Goal: Task Accomplishment & Management: Manage account settings

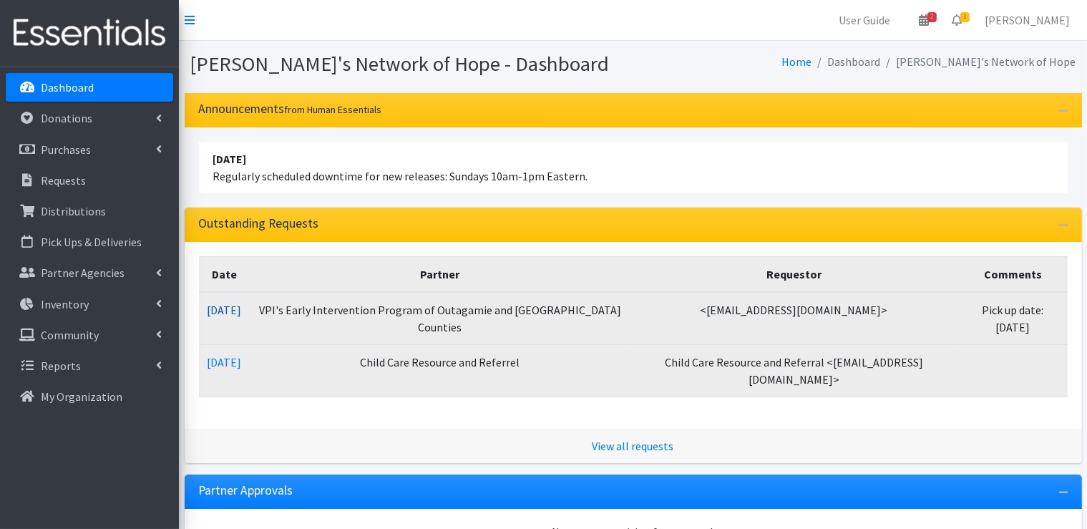
click at [242, 309] on link "09/02/2025" at bounding box center [225, 310] width 34 height 14
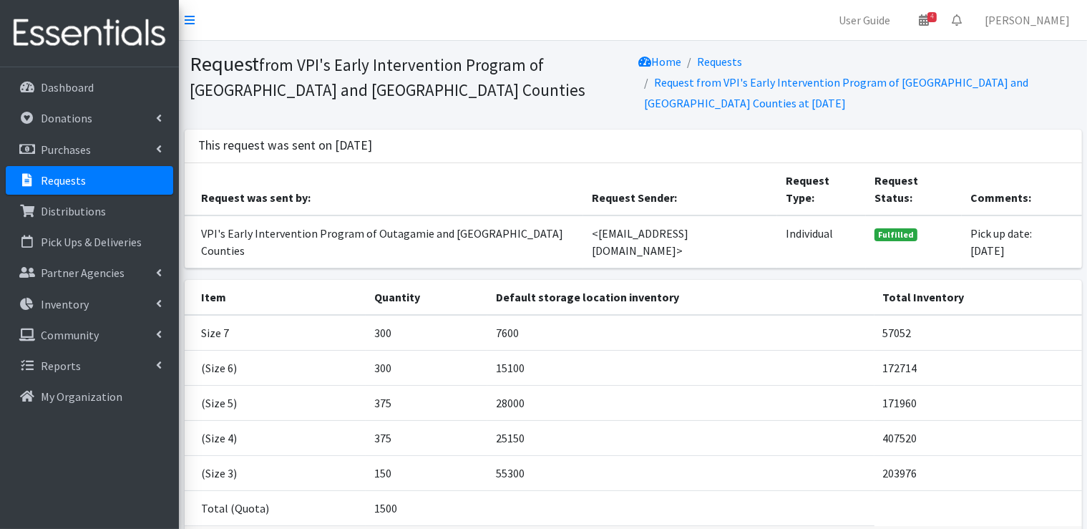
click at [65, 185] on p "Requests" at bounding box center [63, 180] width 45 height 14
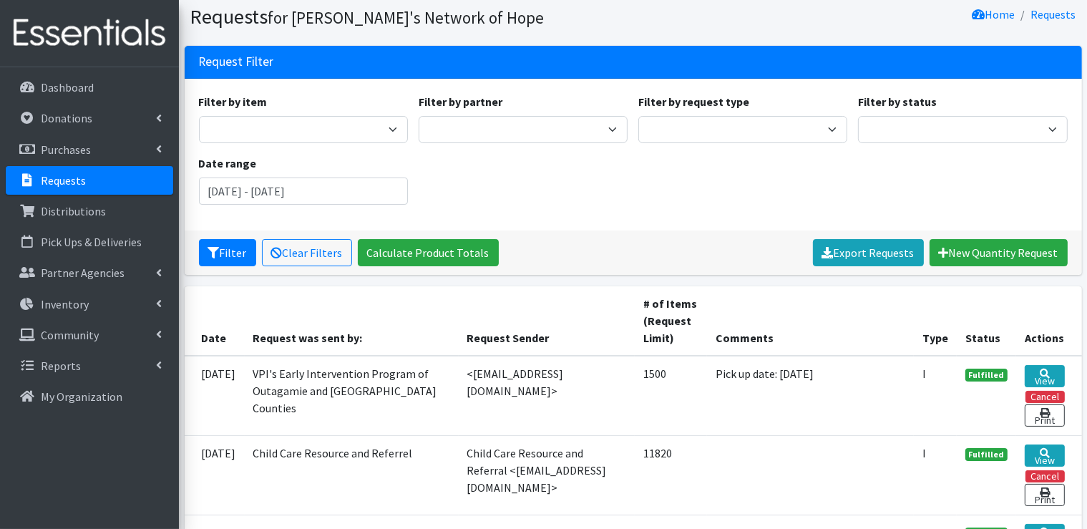
scroll to position [143, 0]
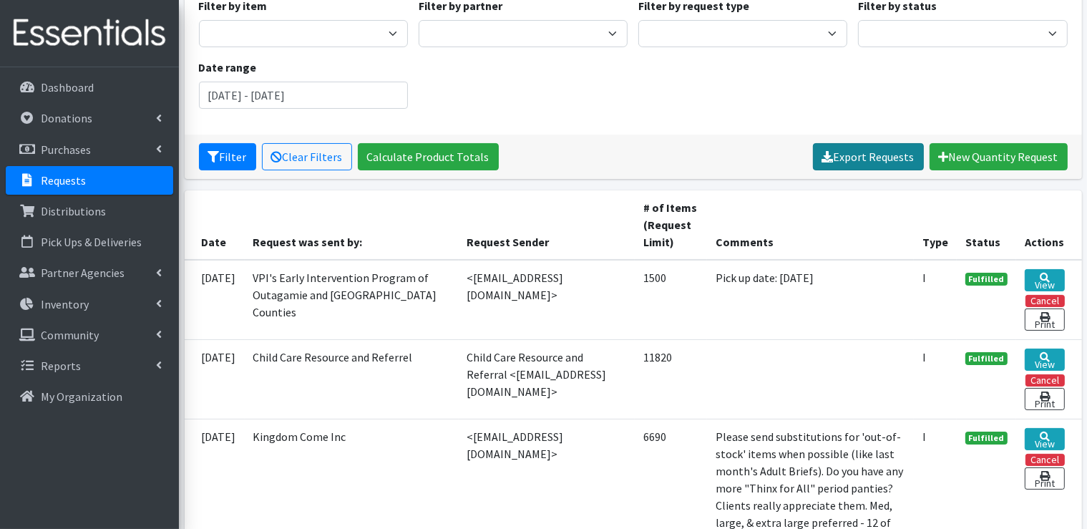
click at [884, 157] on link "Export Requests" at bounding box center [868, 156] width 111 height 27
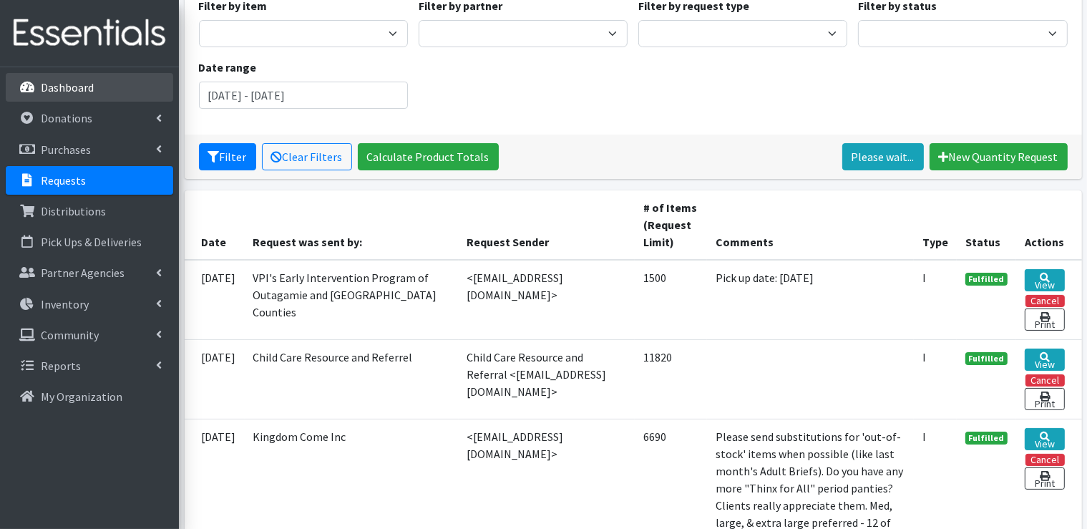
click at [78, 90] on p "Dashboard" at bounding box center [67, 87] width 53 height 14
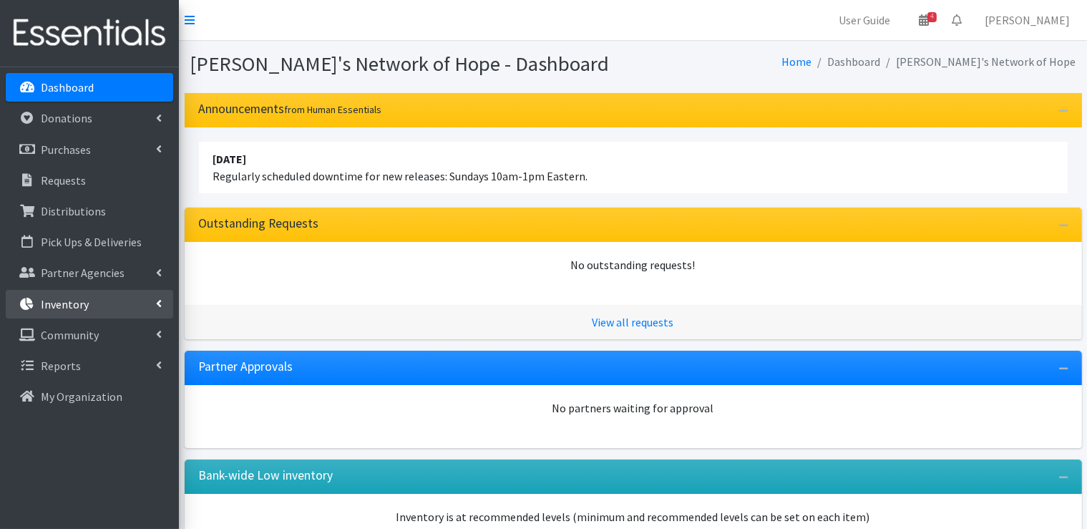
click at [157, 306] on icon at bounding box center [159, 303] width 6 height 11
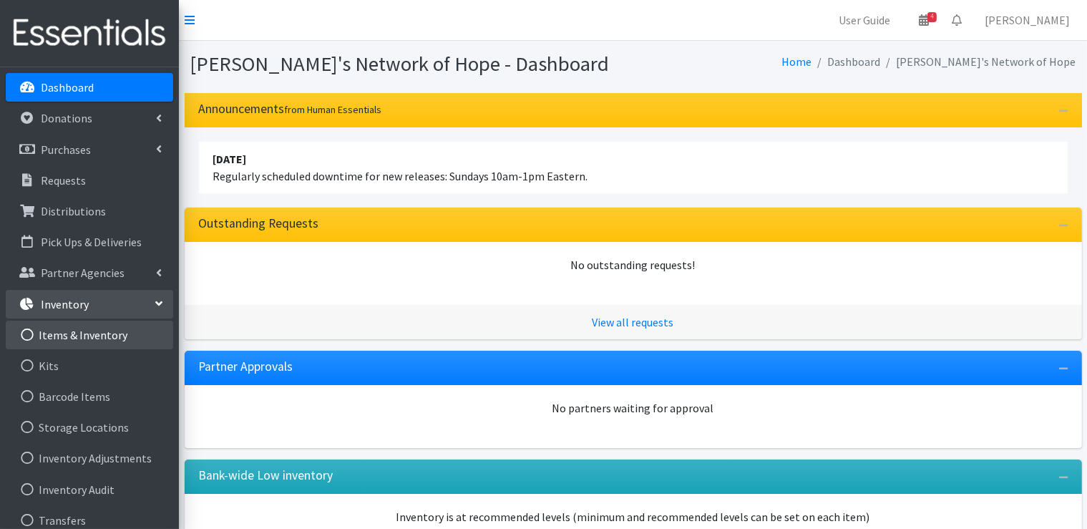
click at [111, 336] on link "Items & Inventory" at bounding box center [89, 335] width 167 height 29
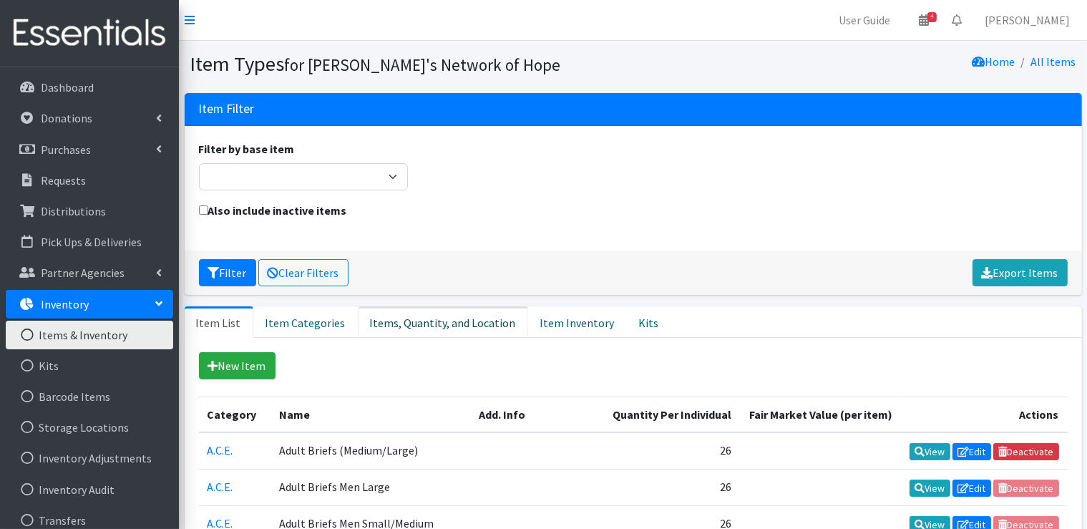
click at [404, 321] on link "Items, Quantity, and Location" at bounding box center [443, 321] width 170 height 31
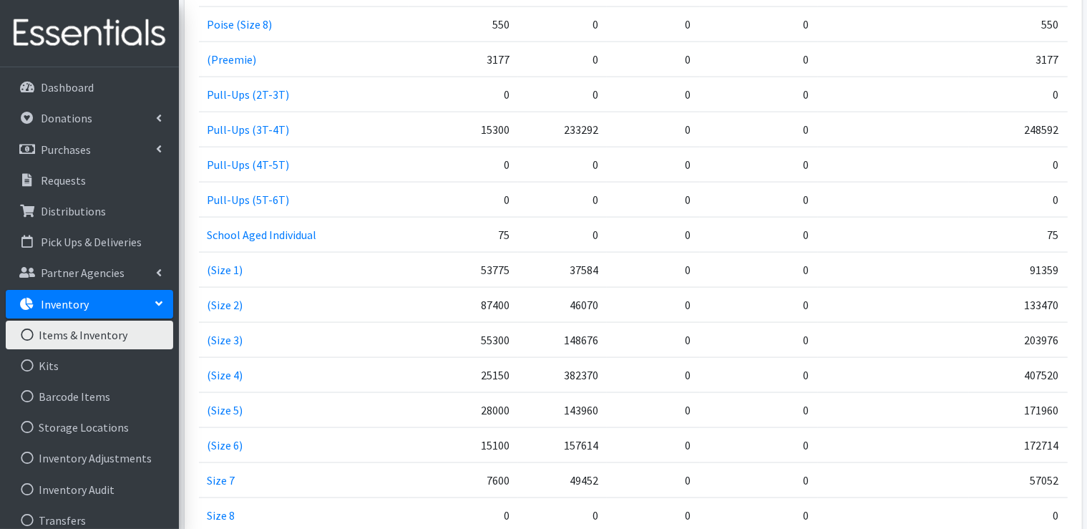
scroll to position [2075, 0]
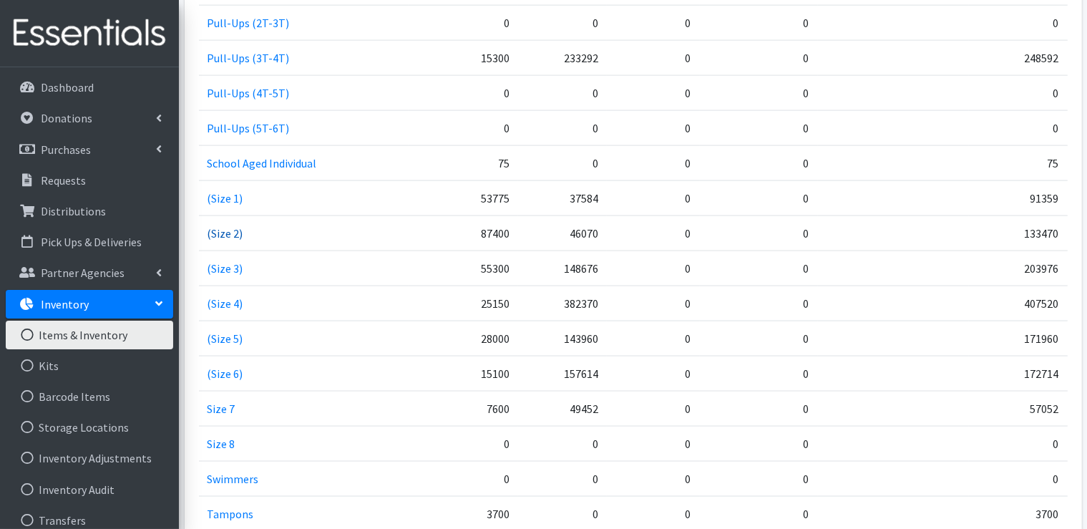
click at [226, 226] on link "(Size 2)" at bounding box center [226, 233] width 36 height 14
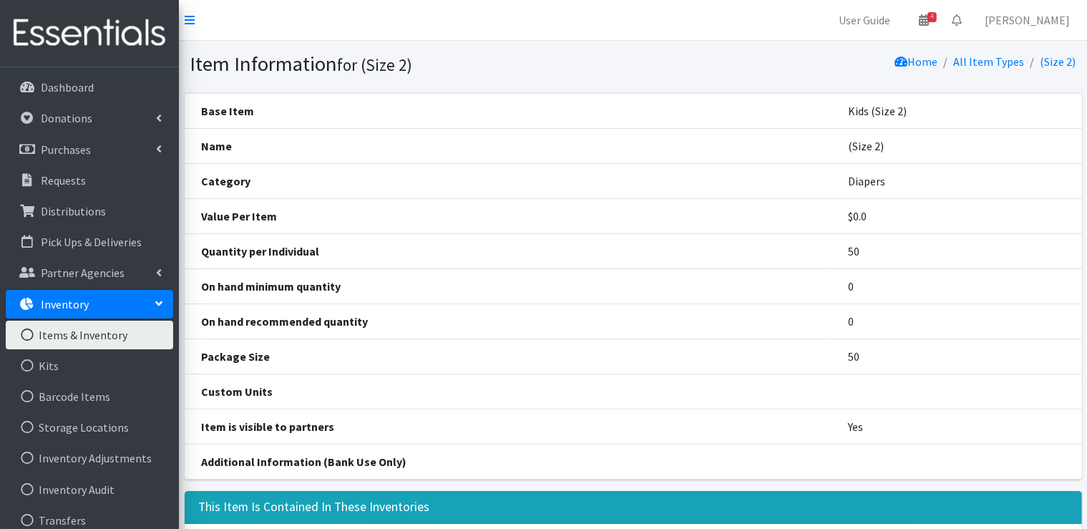
click at [86, 340] on link "Items & Inventory" at bounding box center [89, 335] width 167 height 29
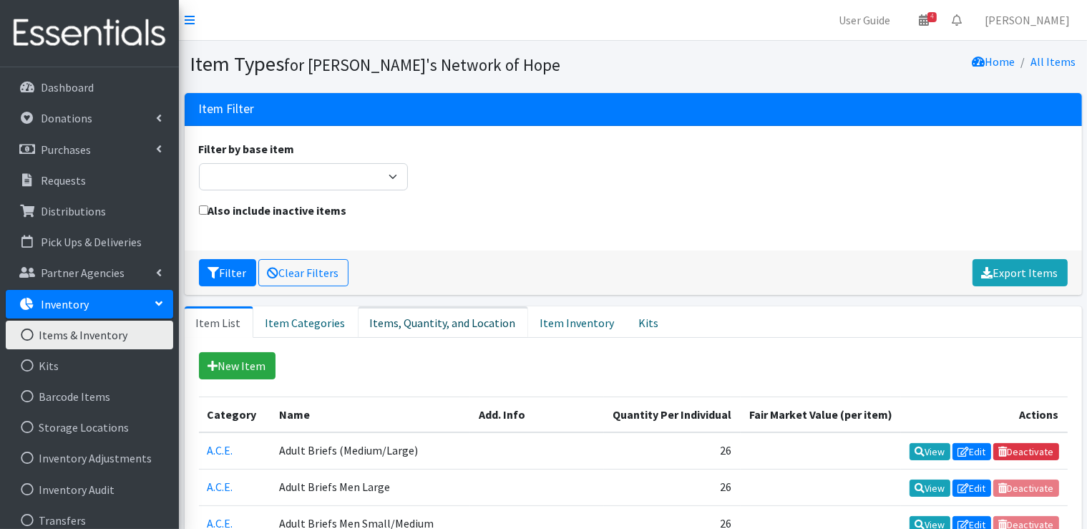
click at [455, 326] on link "Items, Quantity, and Location" at bounding box center [443, 321] width 170 height 31
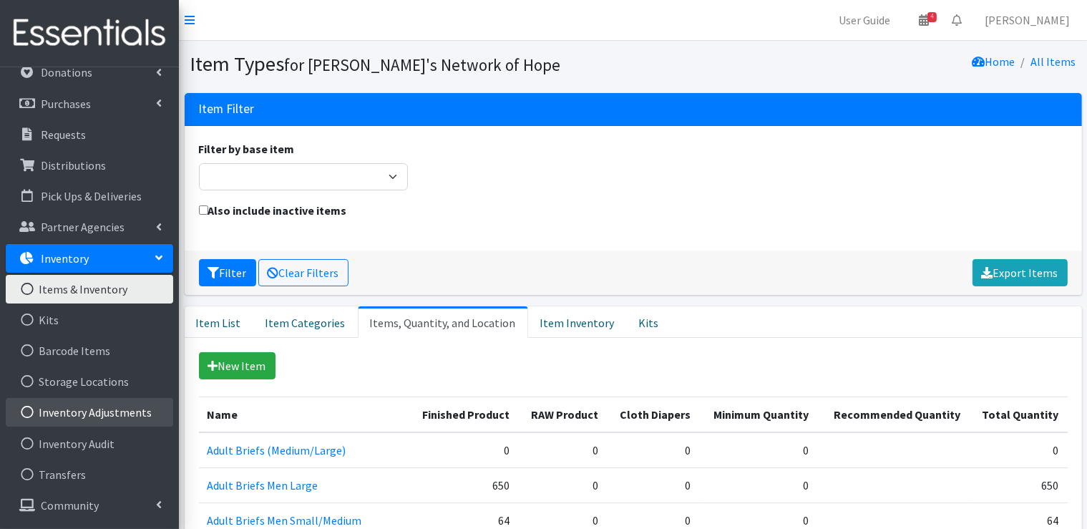
scroll to position [72, 0]
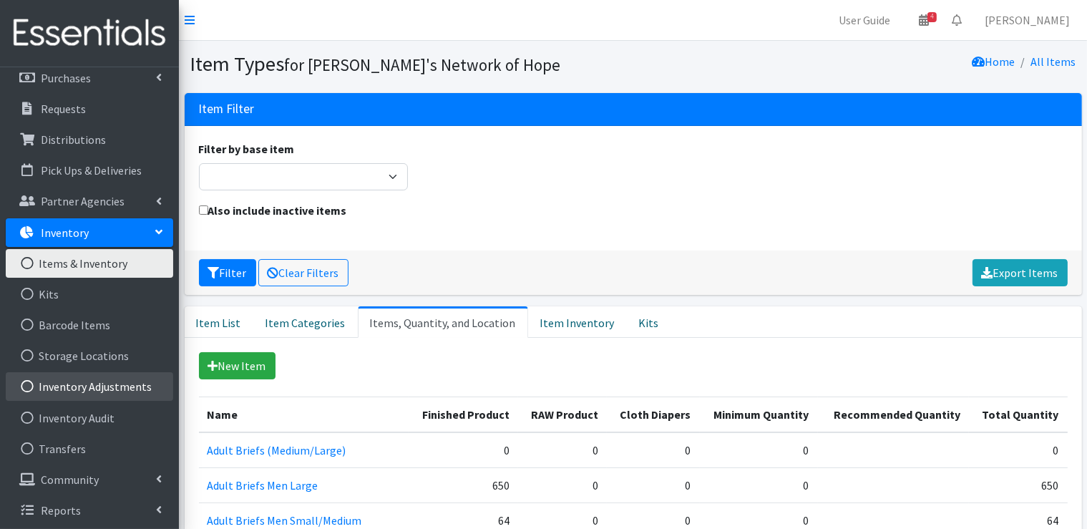
click at [114, 389] on link "Inventory Adjustments" at bounding box center [89, 386] width 167 height 29
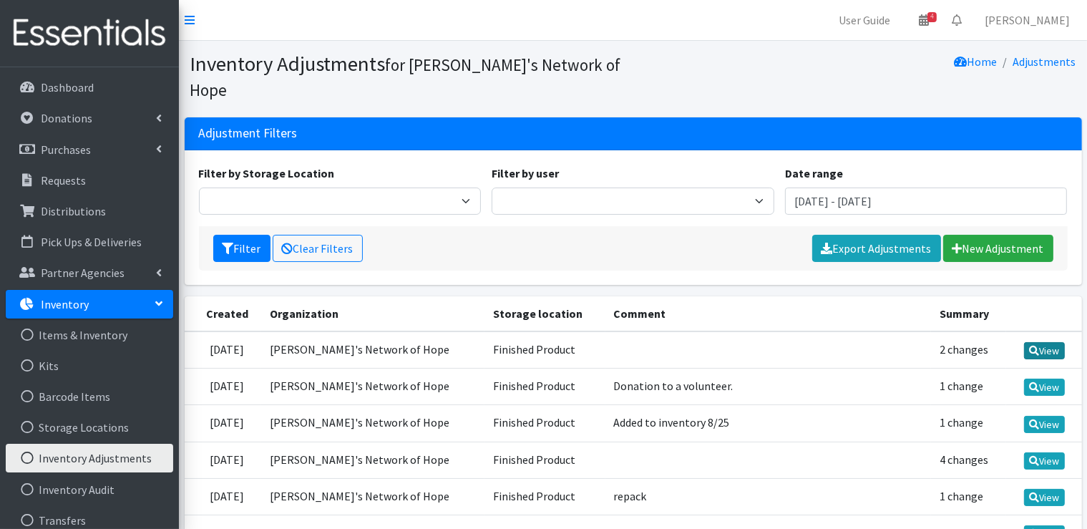
click at [1037, 342] on link "View" at bounding box center [1044, 350] width 41 height 17
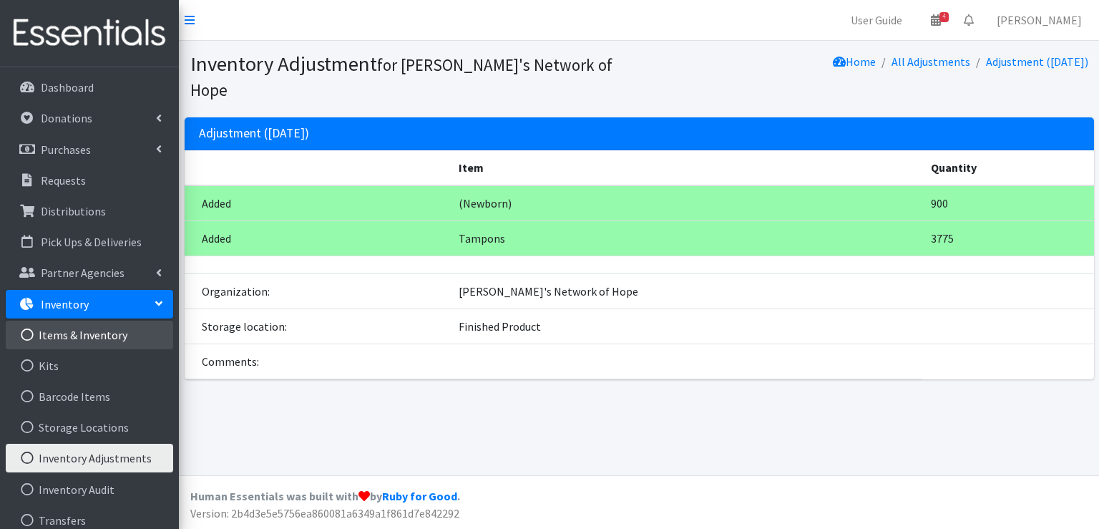
click at [94, 337] on link "Items & Inventory" at bounding box center [89, 335] width 167 height 29
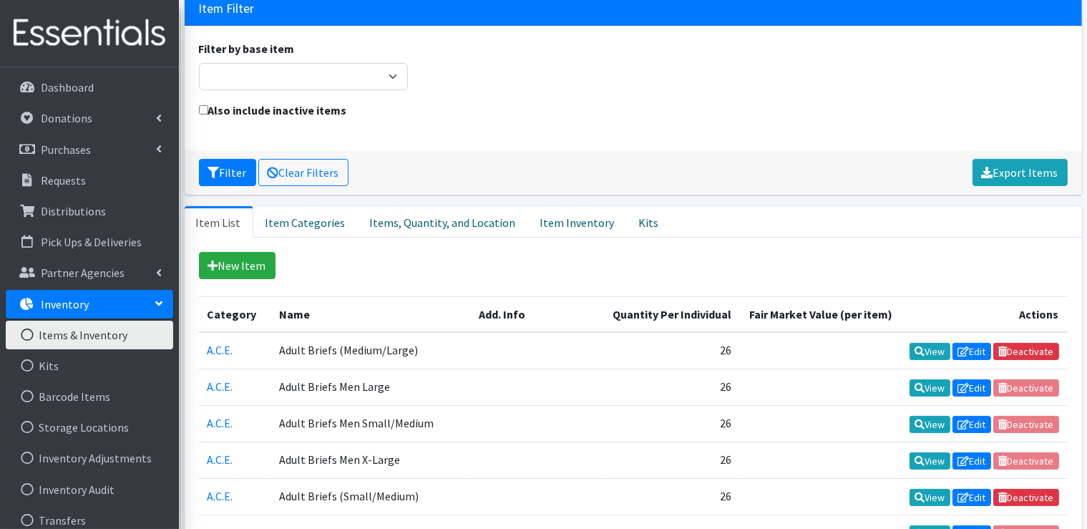
scroll to position [143, 0]
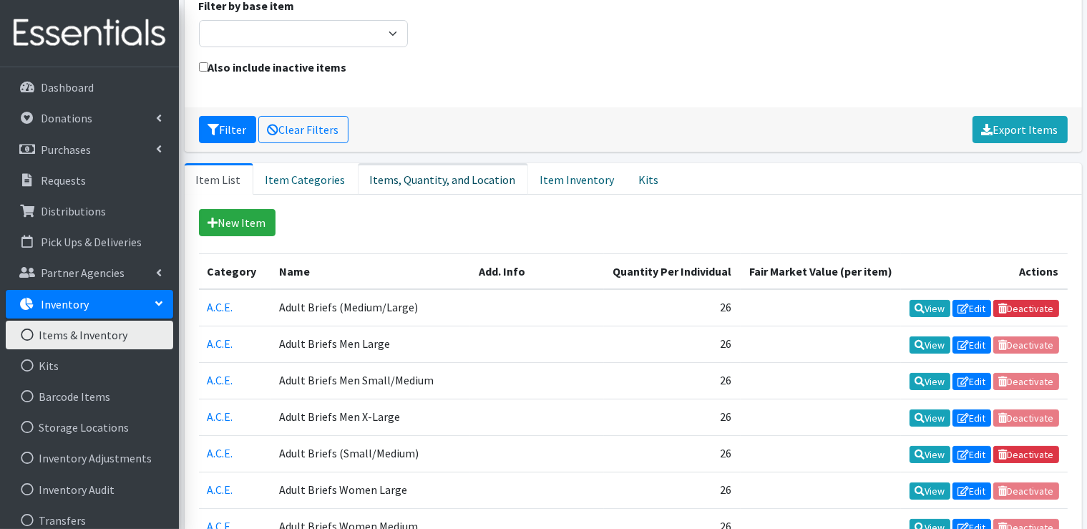
click at [416, 186] on link "Items, Quantity, and Location" at bounding box center [443, 178] width 170 height 31
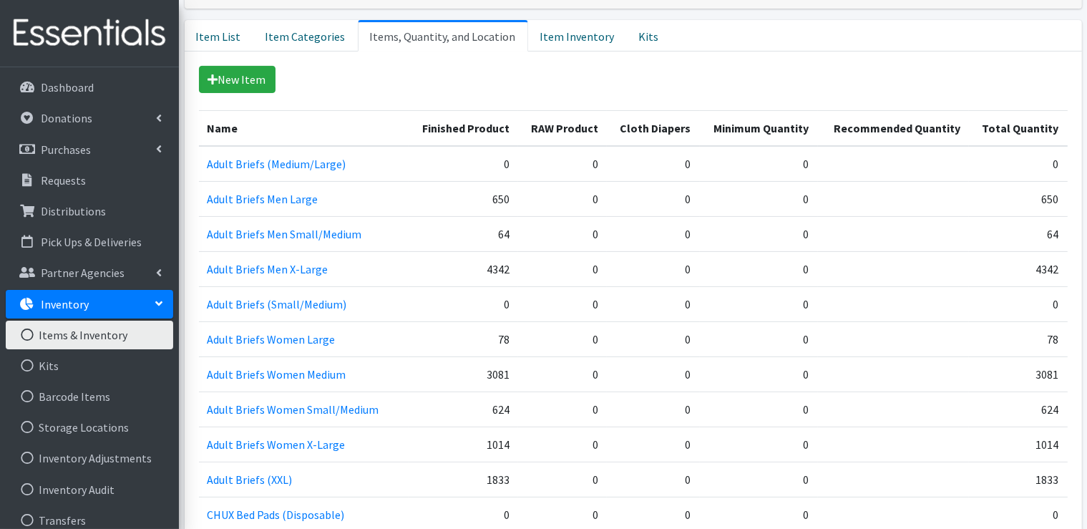
scroll to position [0, 0]
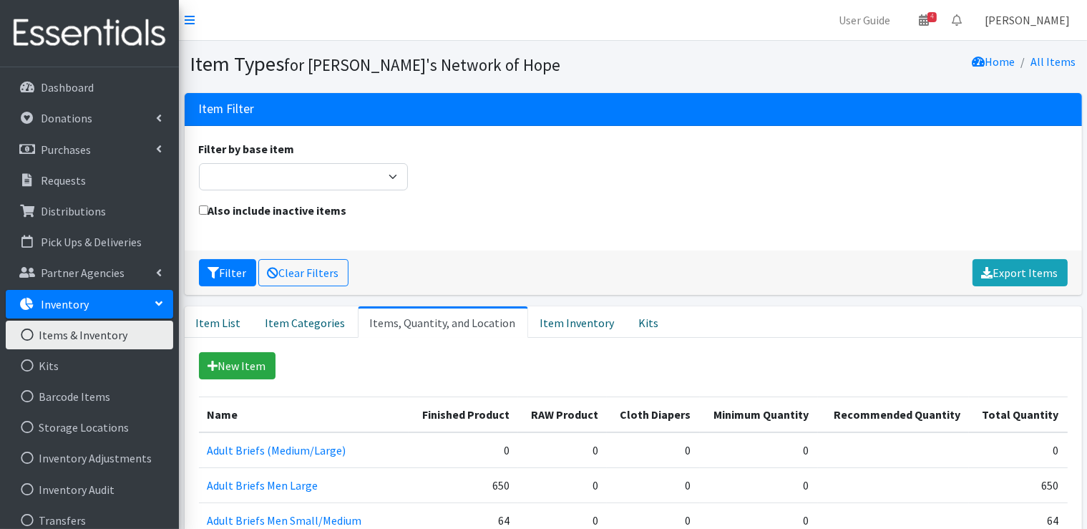
click at [1045, 25] on link "[PERSON_NAME]" at bounding box center [1027, 20] width 108 height 29
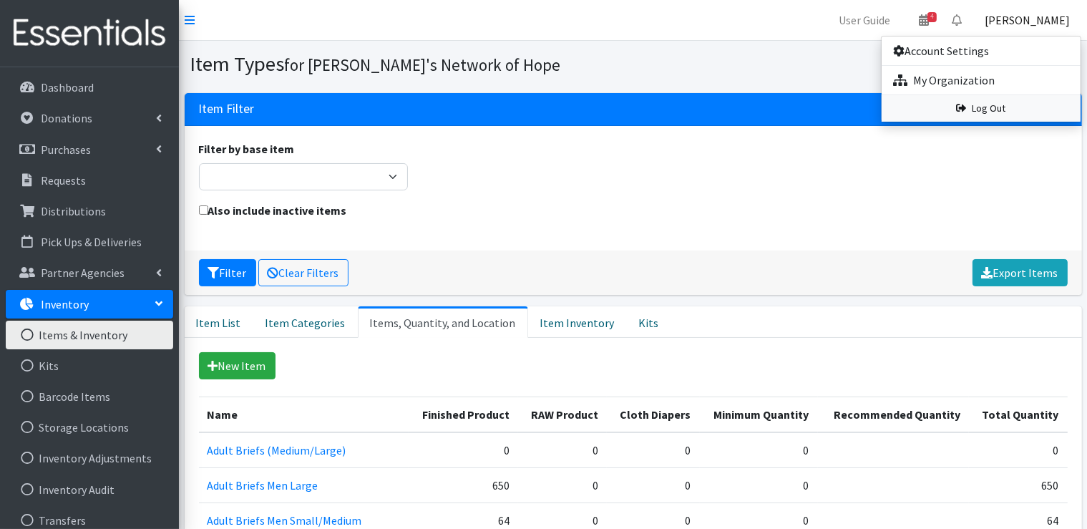
click at [1003, 109] on link "Log Out" at bounding box center [981, 108] width 199 height 26
